Goal: Transaction & Acquisition: Purchase product/service

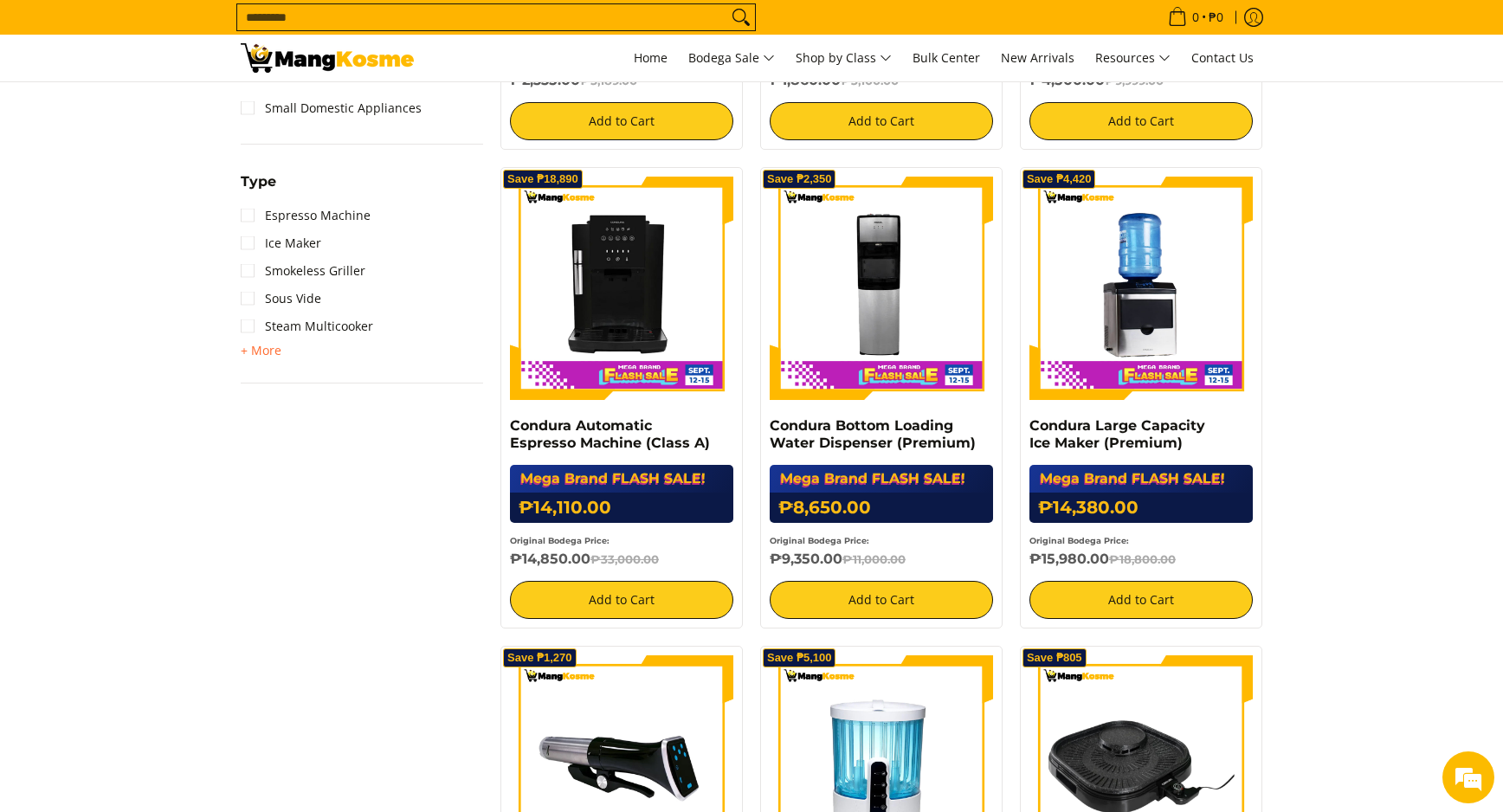
scroll to position [778, 0]
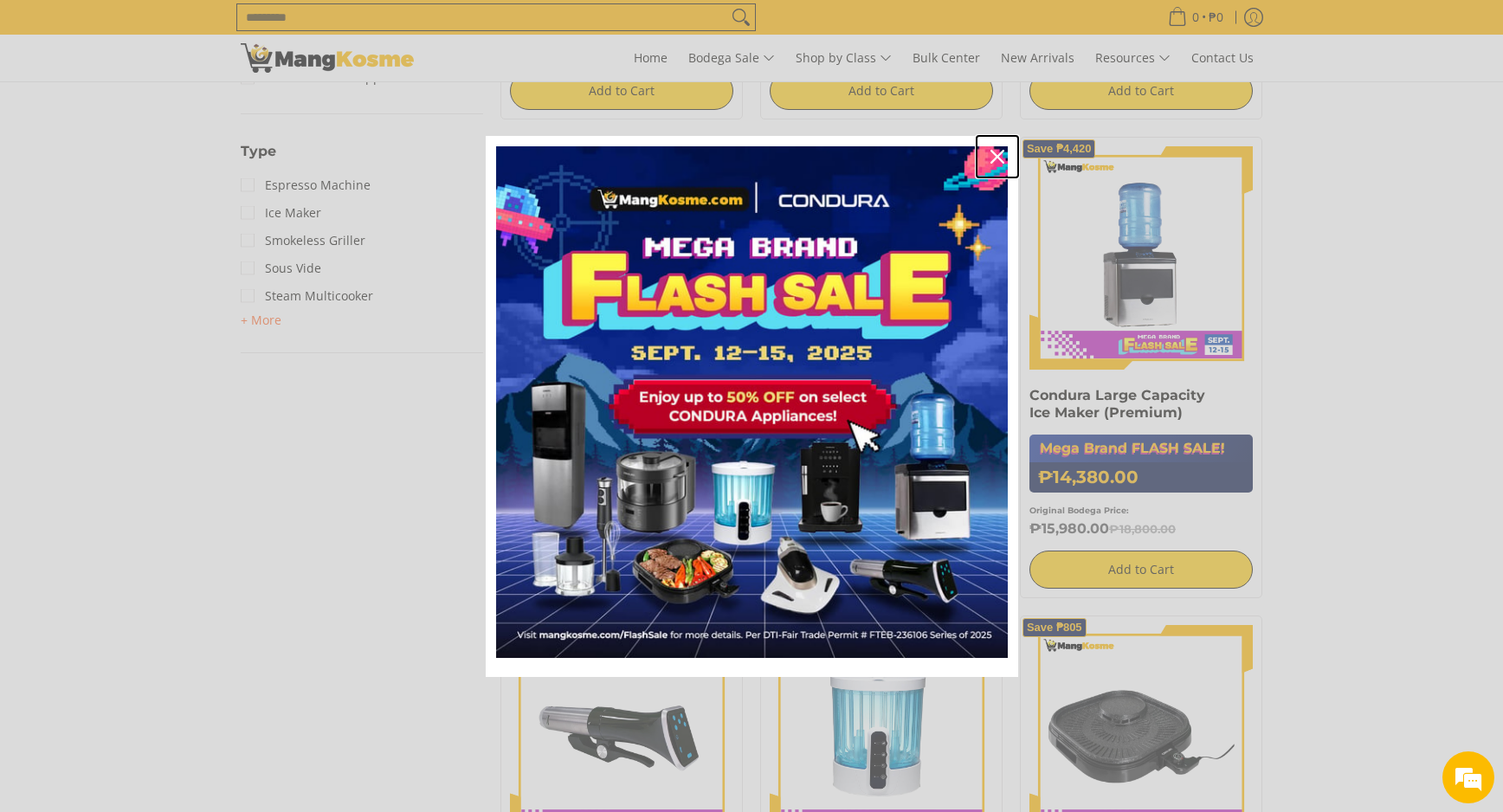
click at [988, 156] on div "Close" at bounding box center [997, 157] width 28 height 28
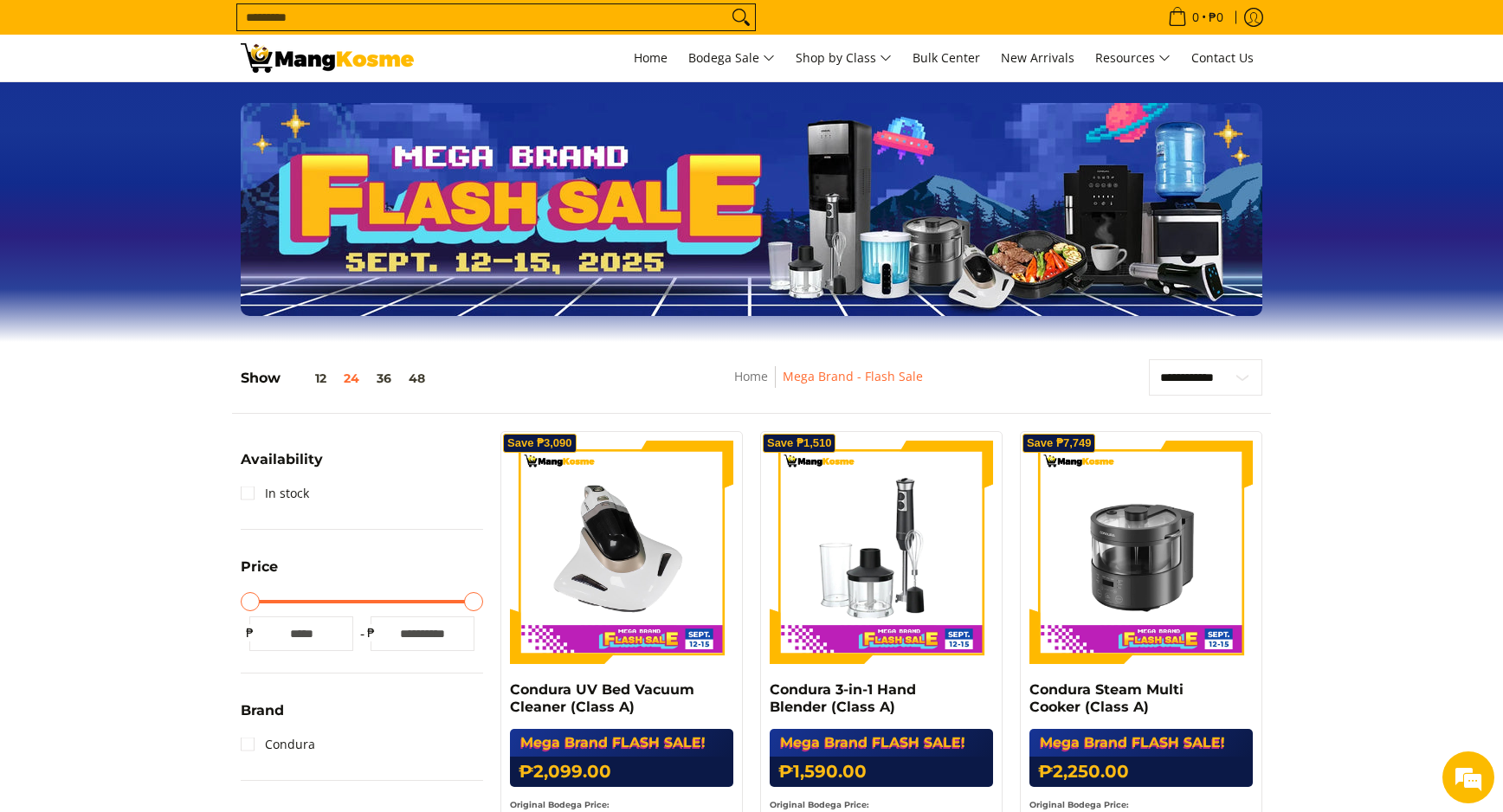
scroll to position [0, 0]
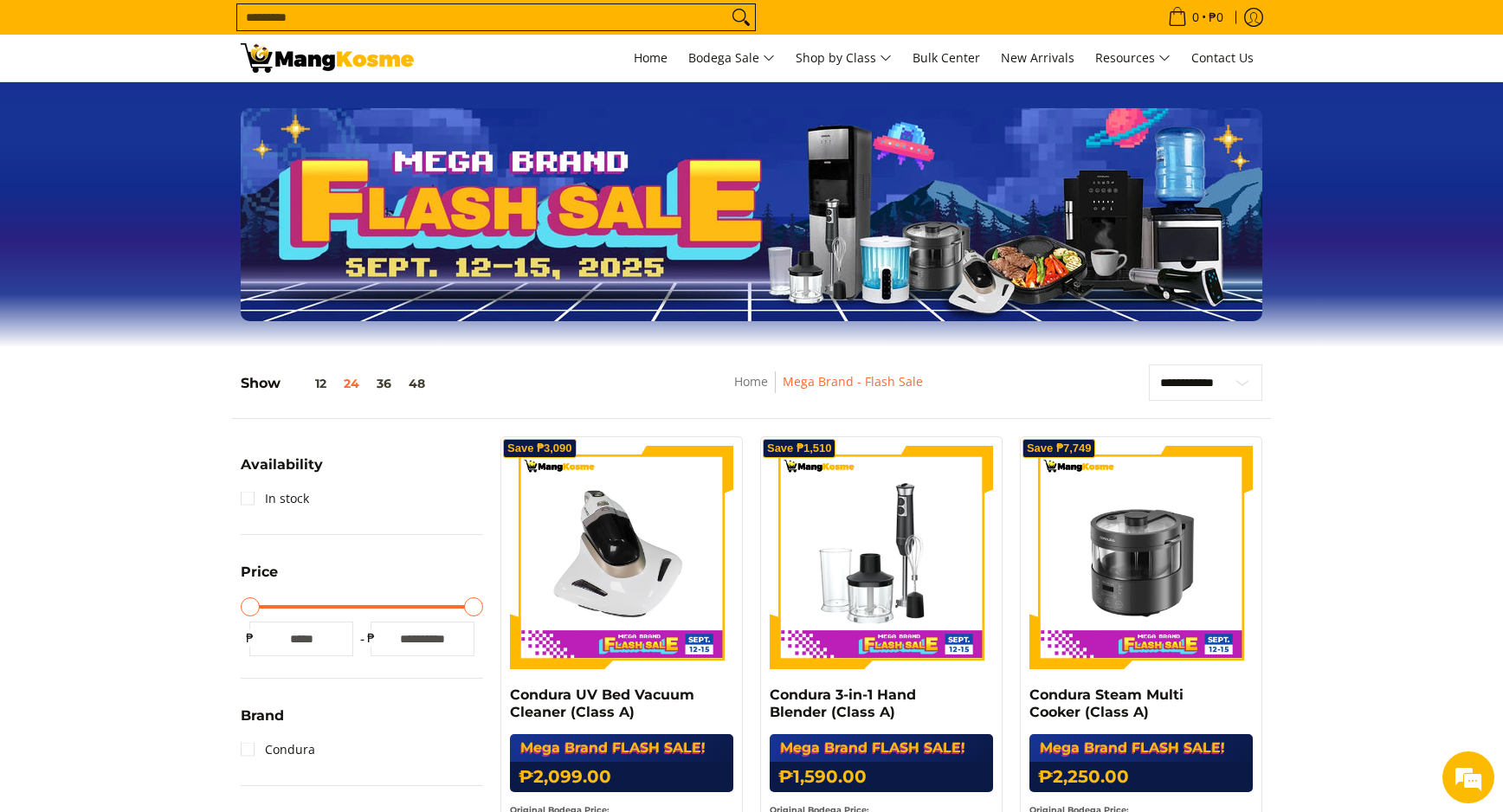
click at [357, 380] on button "24" at bounding box center [351, 383] width 33 height 14
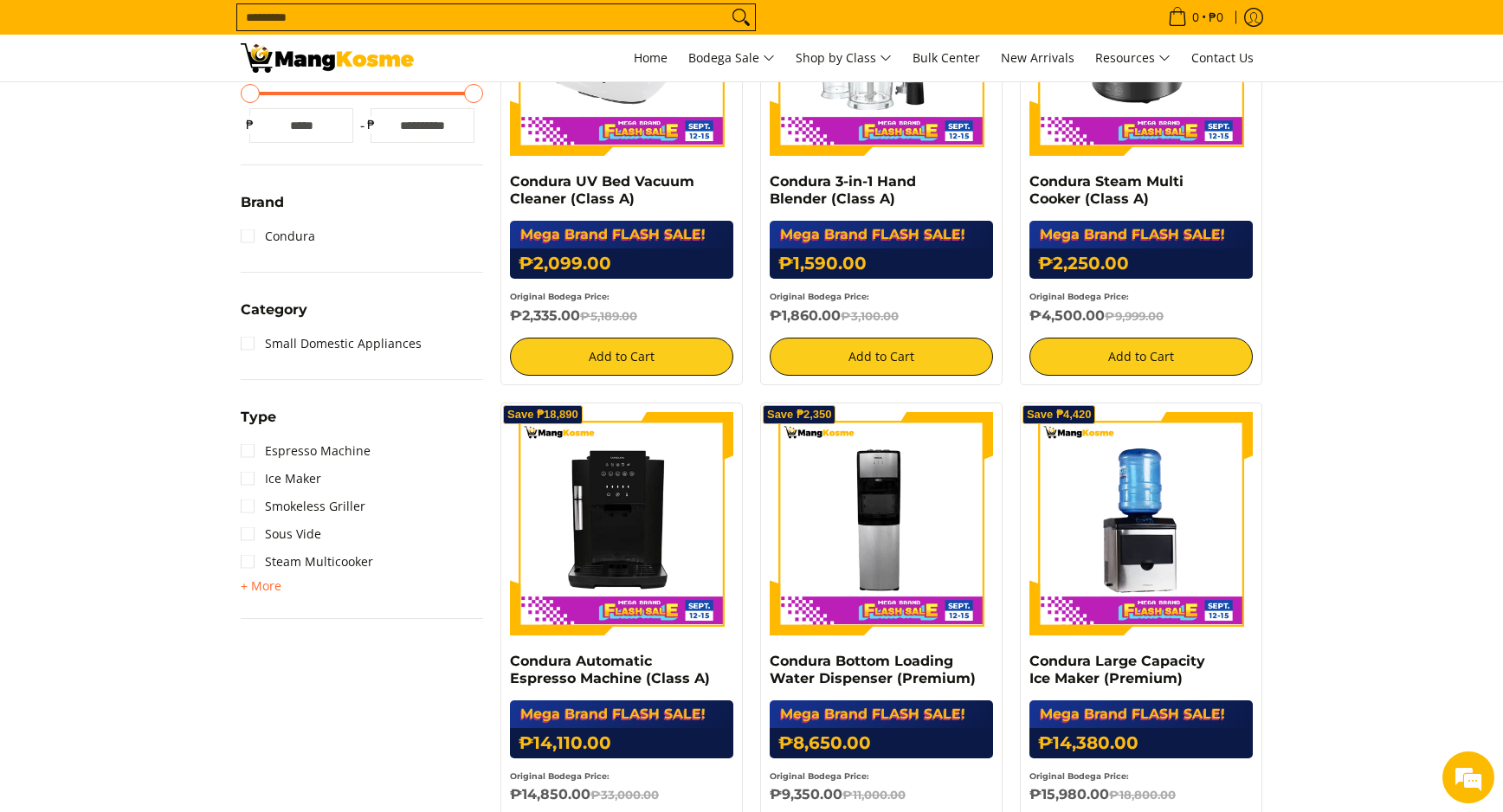
scroll to position [542, 0]
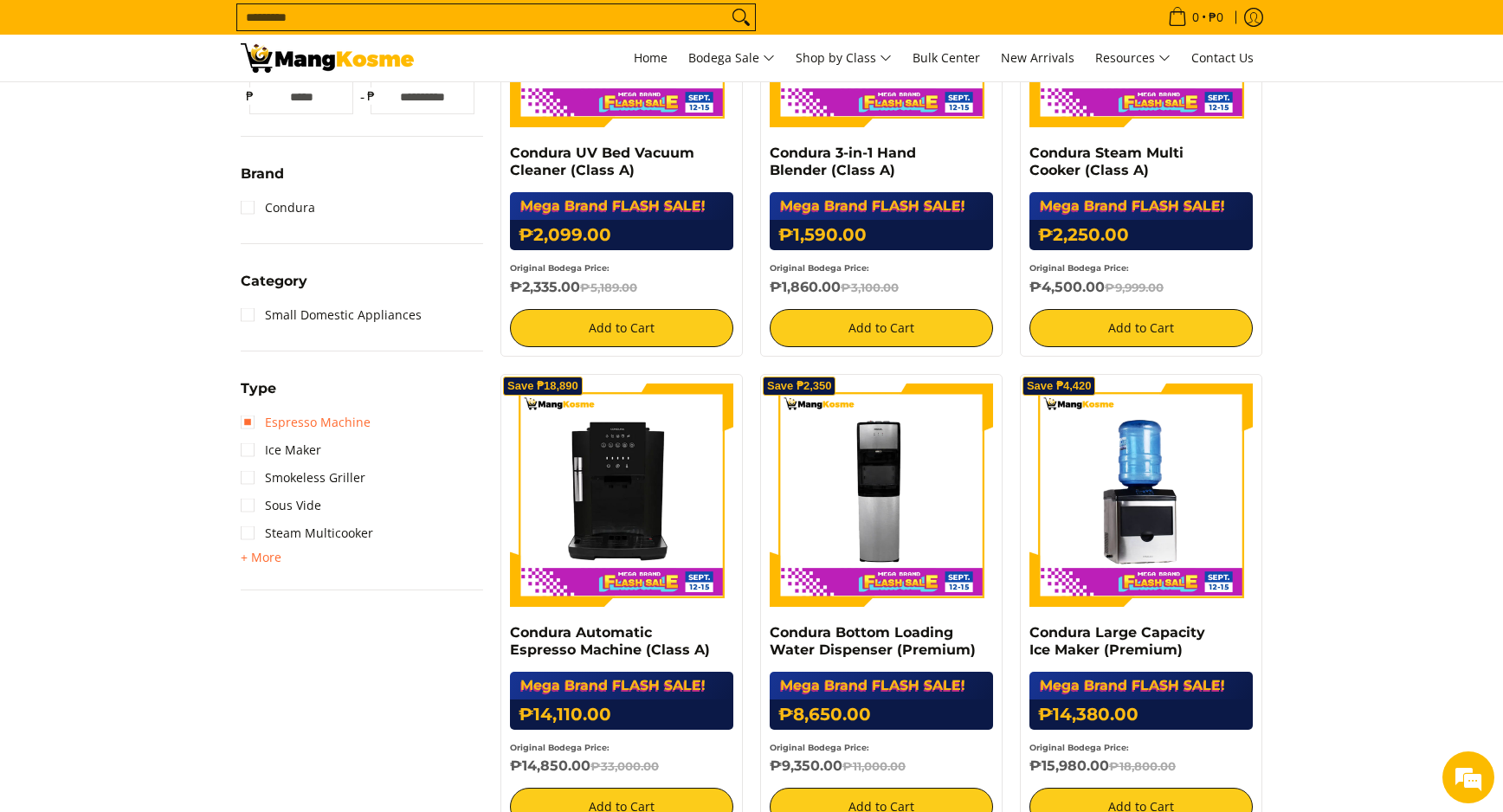
click at [276, 421] on link "Espresso Machine" at bounding box center [305, 422] width 130 height 28
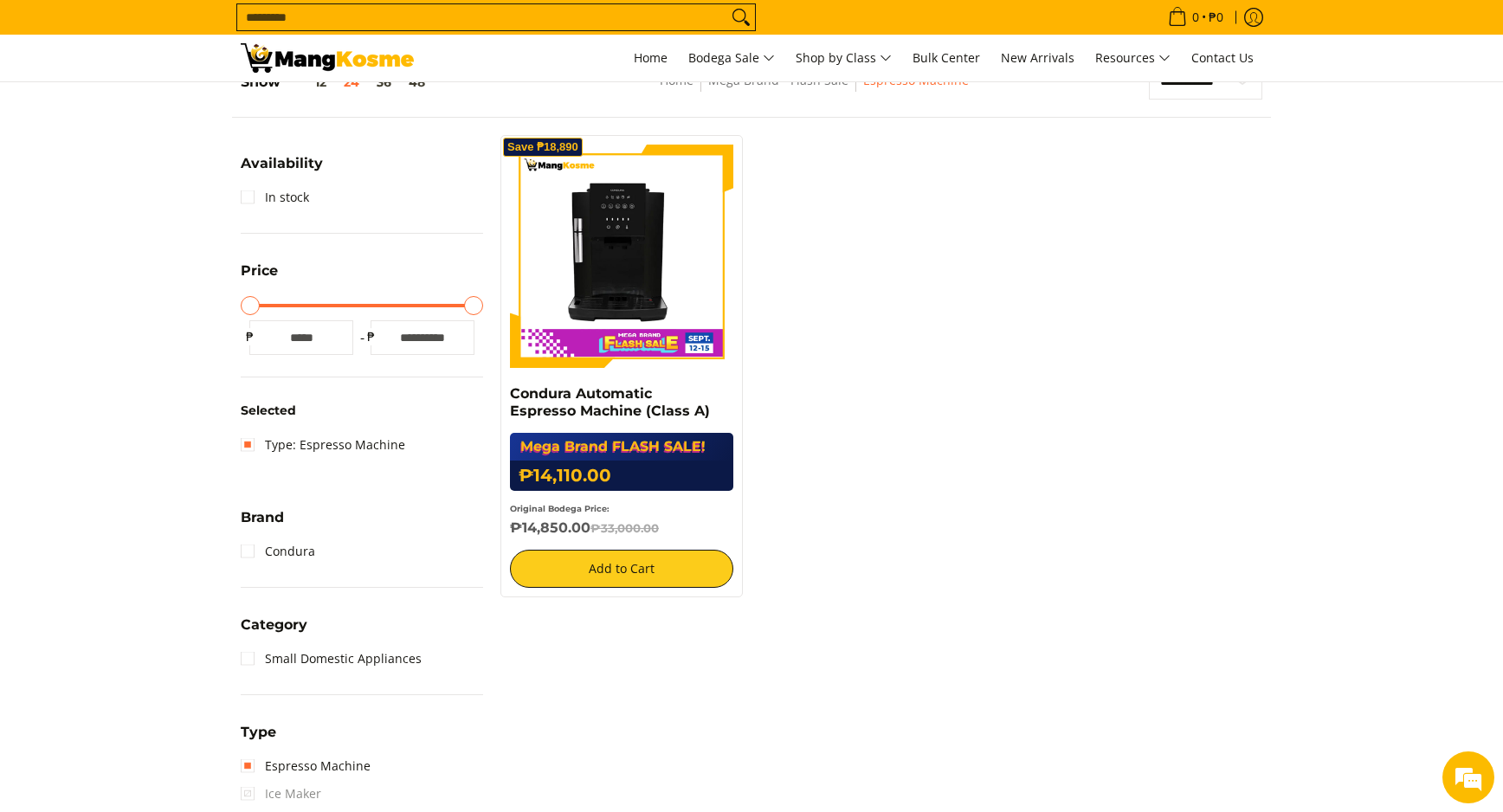
scroll to position [282, 0]
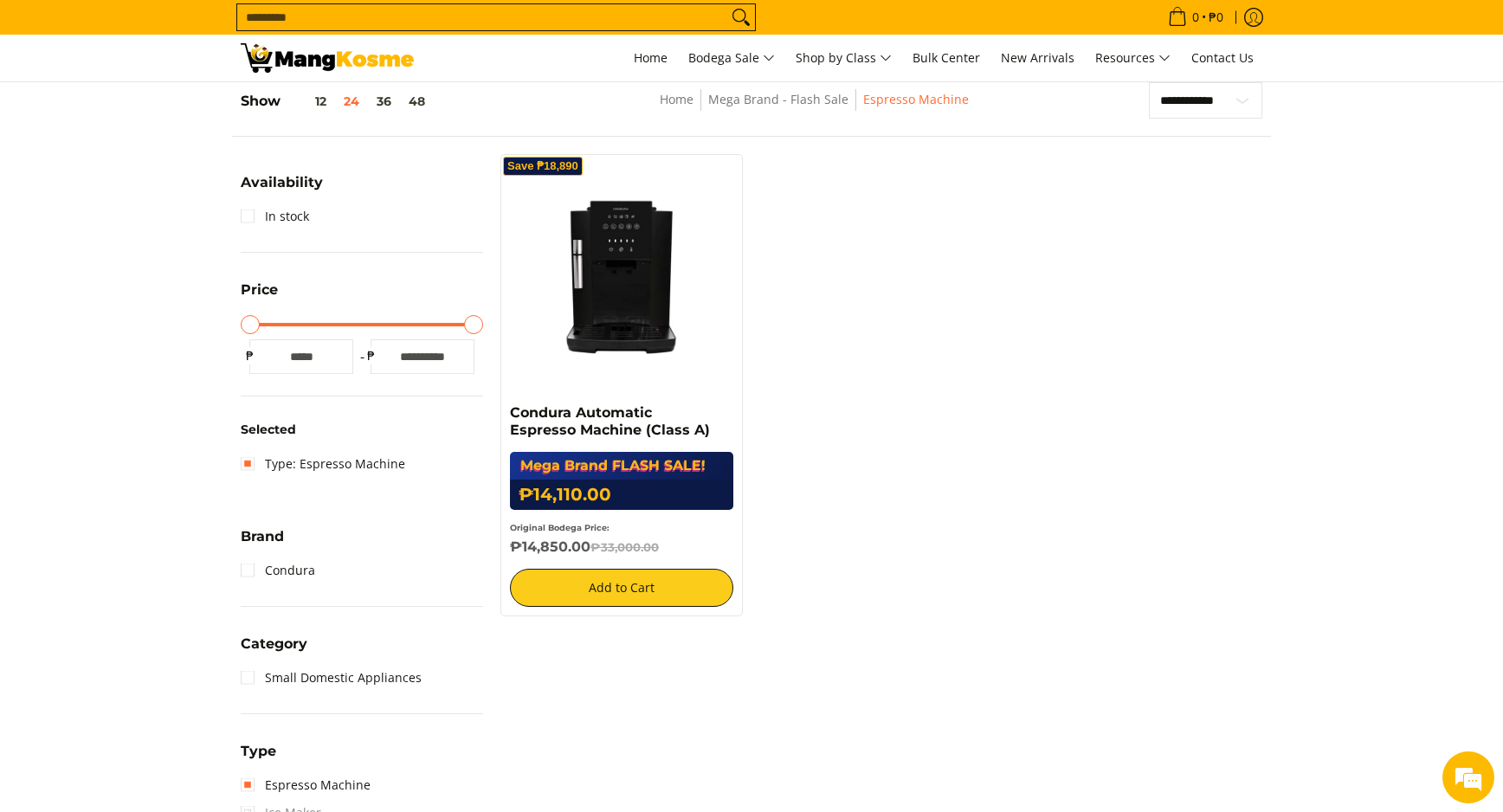
click at [602, 298] on img at bounding box center [621, 275] width 223 height 223
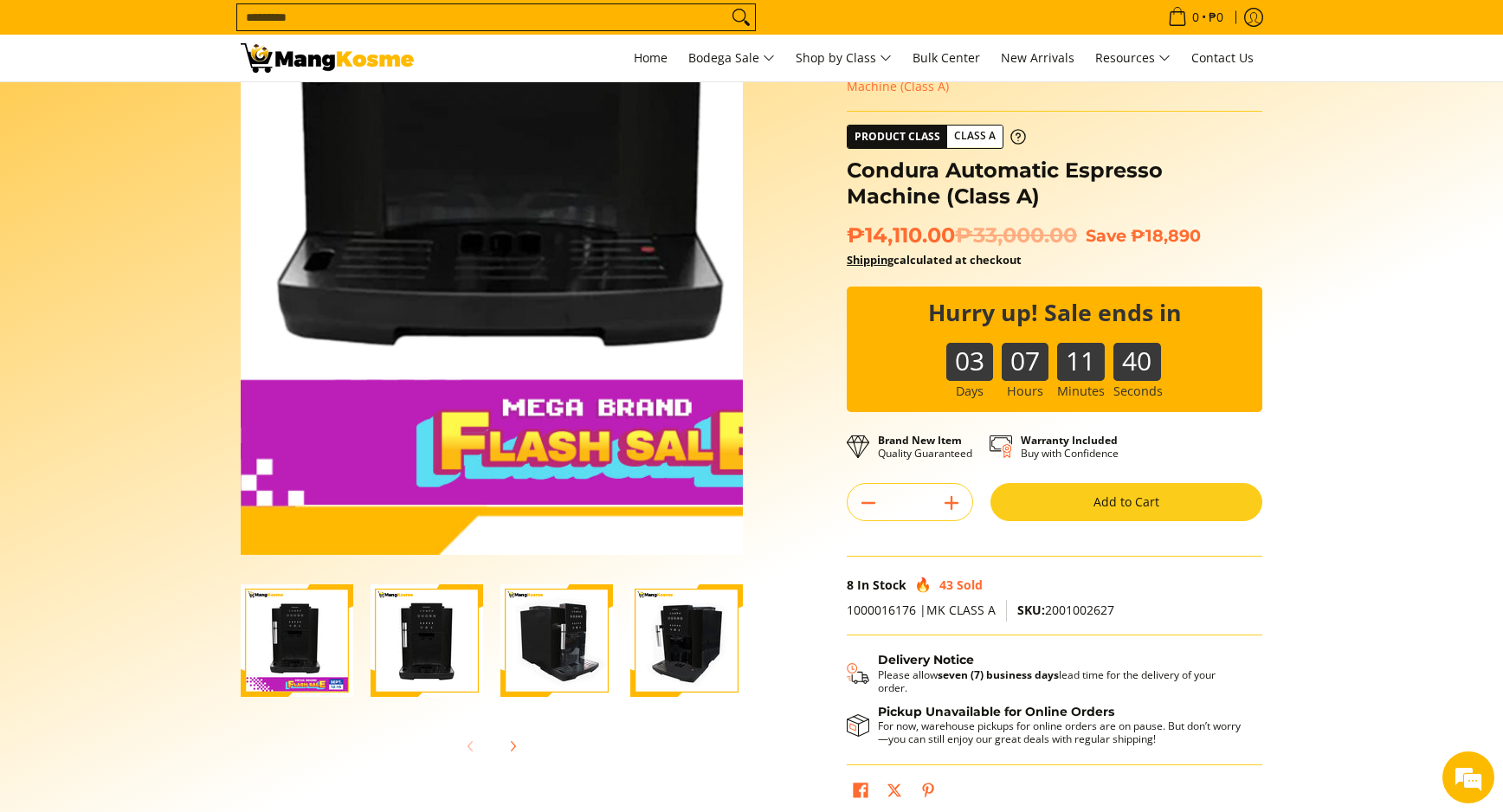
scroll to position [260, 0]
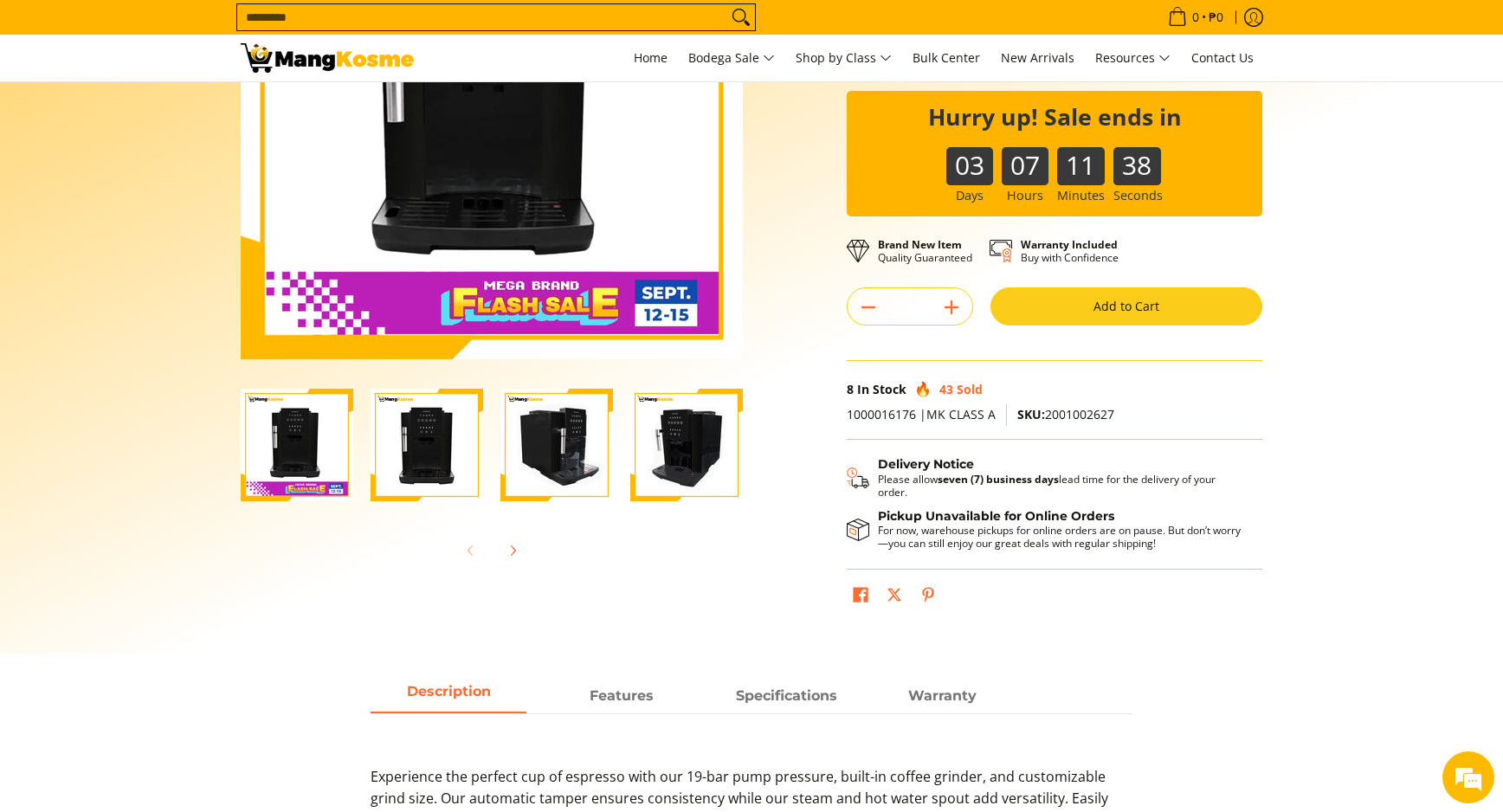
click at [400, 443] on img "Condura Automatic Espresso Machine (Class A)-2" at bounding box center [426, 445] width 112 height 112
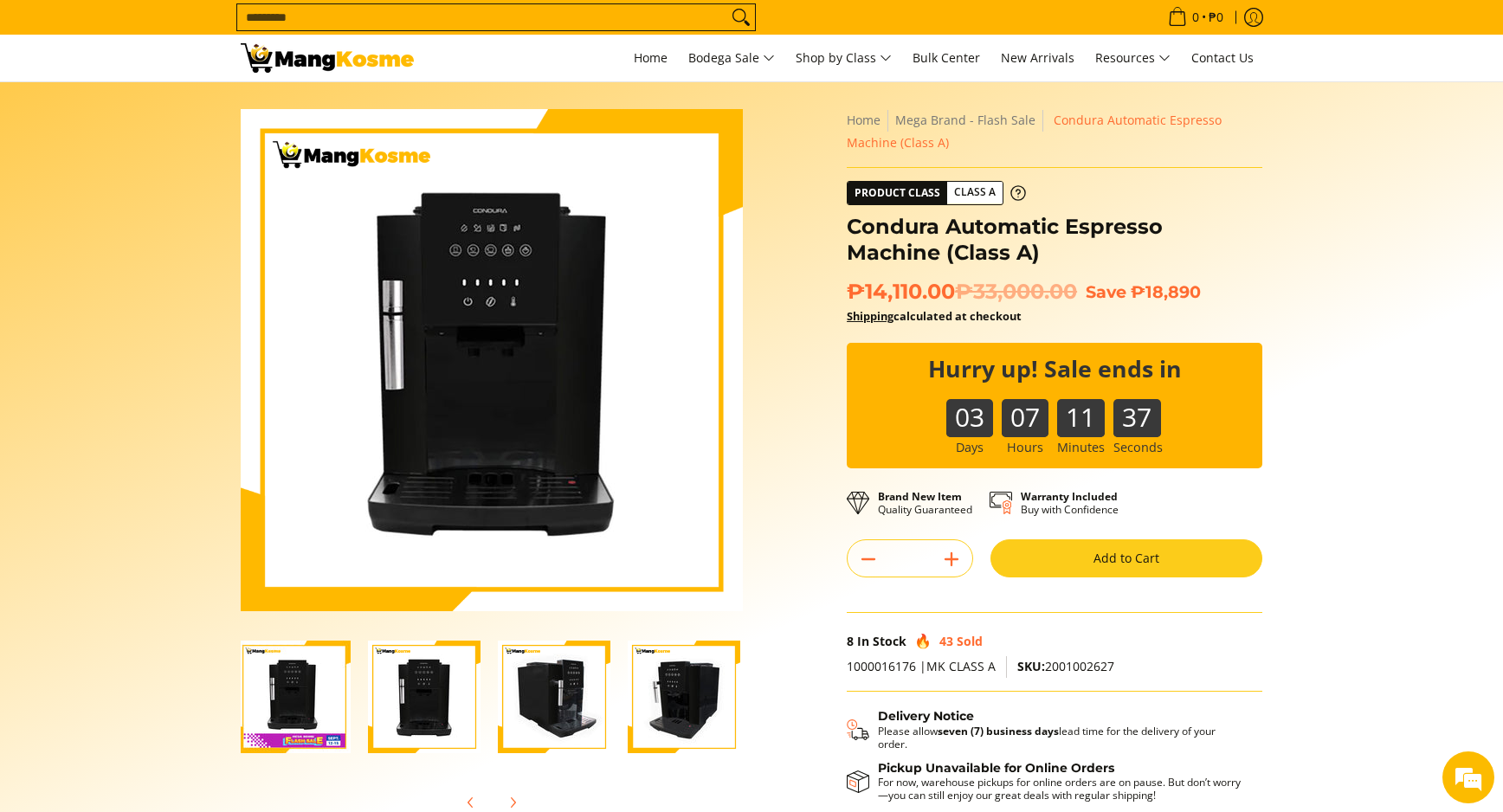
scroll to position [0, 0]
